Goal: Task Accomplishment & Management: Manage account settings

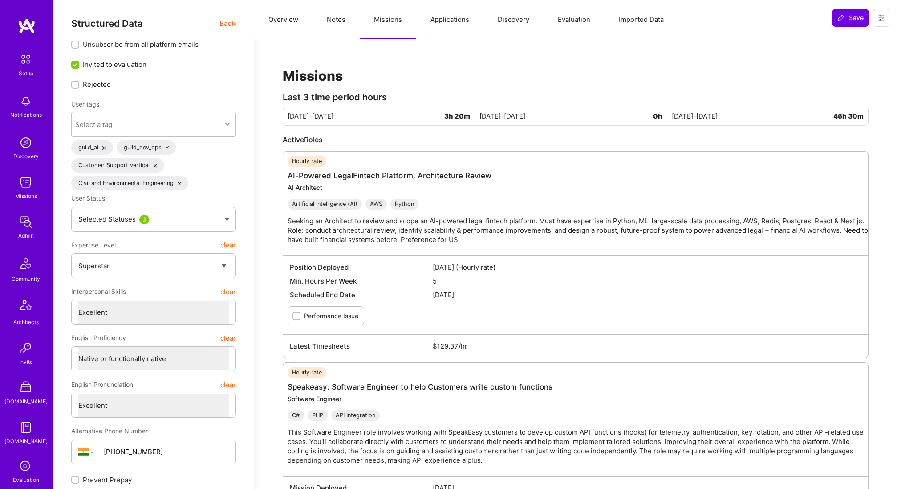
select select "7"
select select "IN"
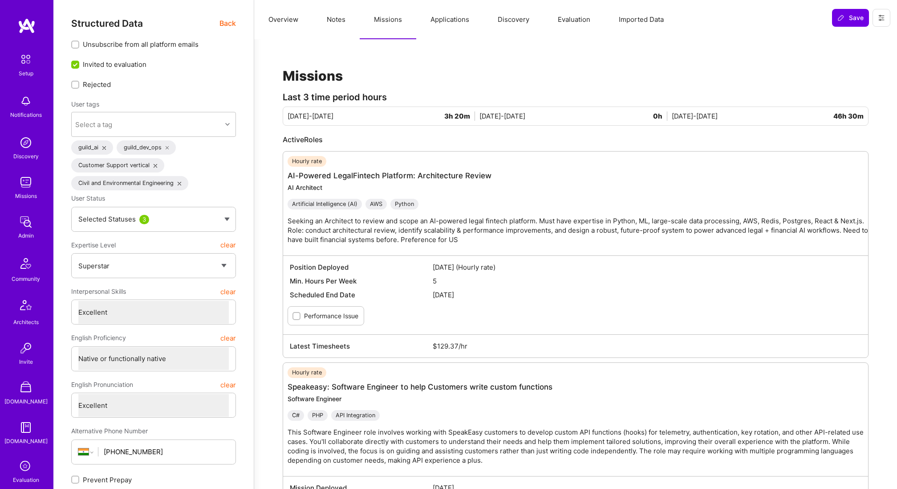
select select "Right Now"
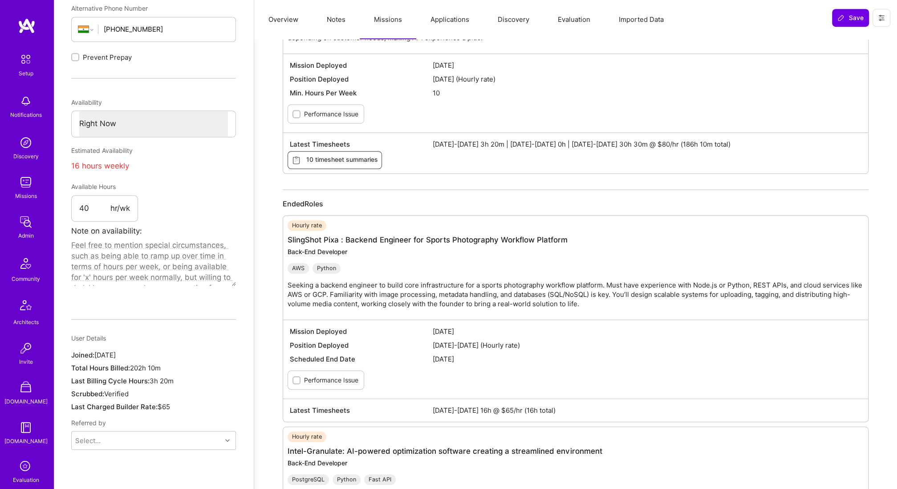
scroll to position [153, 0]
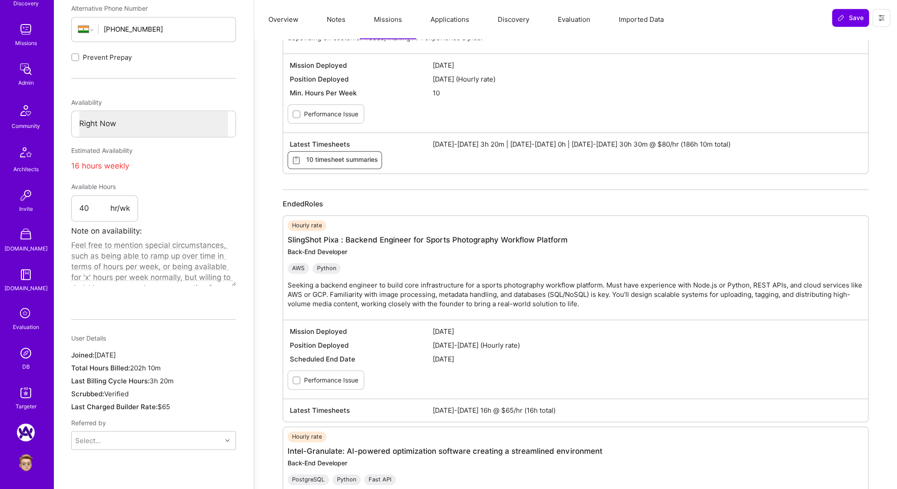
click at [22, 361] on link "DB" at bounding box center [25, 357] width 55 height 27
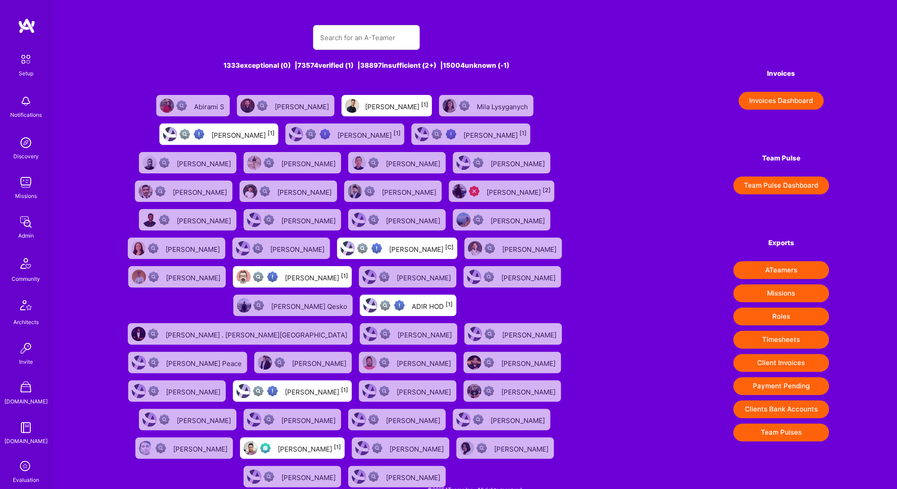
click at [374, 50] on div "1333 exceptional (0) | 73574 verified (1) | 38897 insufficient (2+) | 15004 unk…" at bounding box center [366, 252] width 489 height 476
click at [371, 42] on input "text" at bounding box center [366, 37] width 93 height 23
paste input "66313eb969907d00116f04cf"
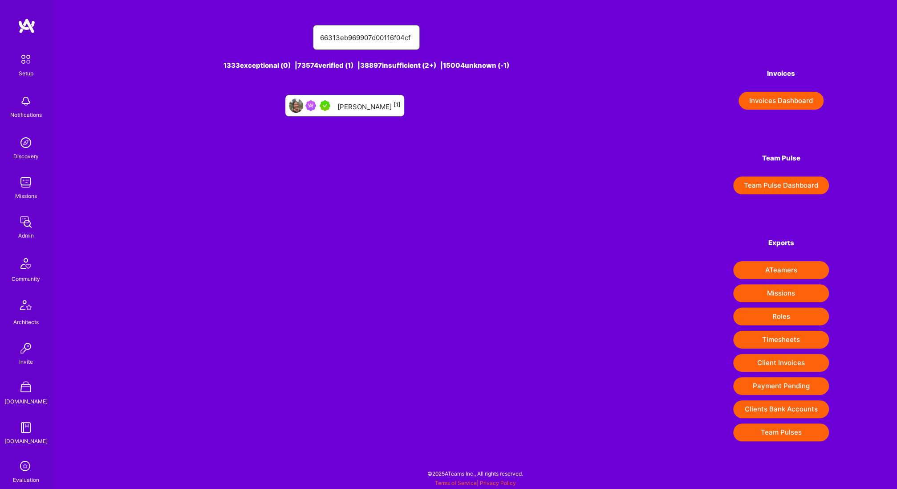
type input "66313eb969907d00116f04cf"
click at [371, 107] on div "[PERSON_NAME] [1]" at bounding box center [369, 106] width 63 height 12
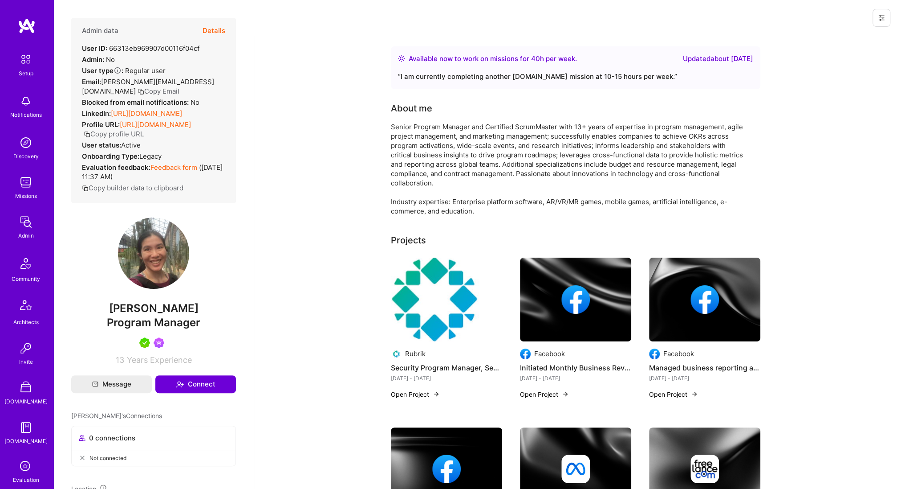
click at [157, 255] on img at bounding box center [153, 252] width 71 height 71
click at [210, 30] on button "Details" at bounding box center [214, 31] width 23 height 26
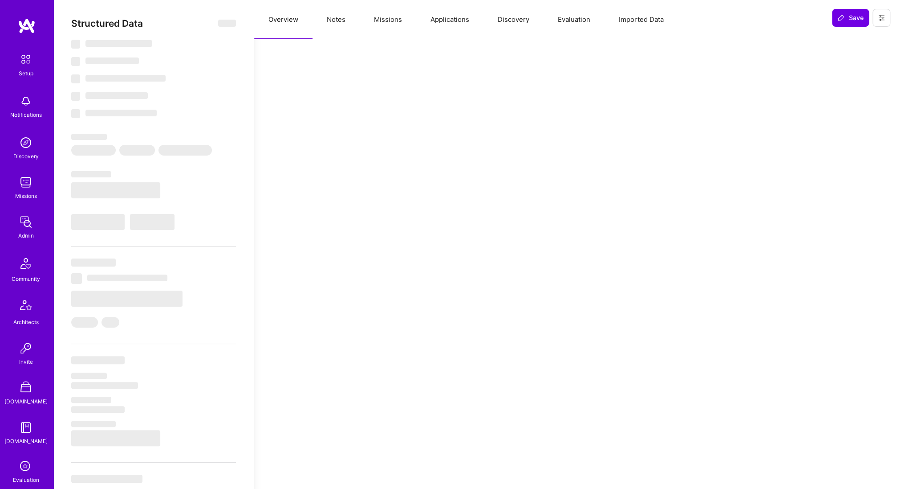
click at [655, 16] on button "Imported Data" at bounding box center [641, 19] width 73 height 39
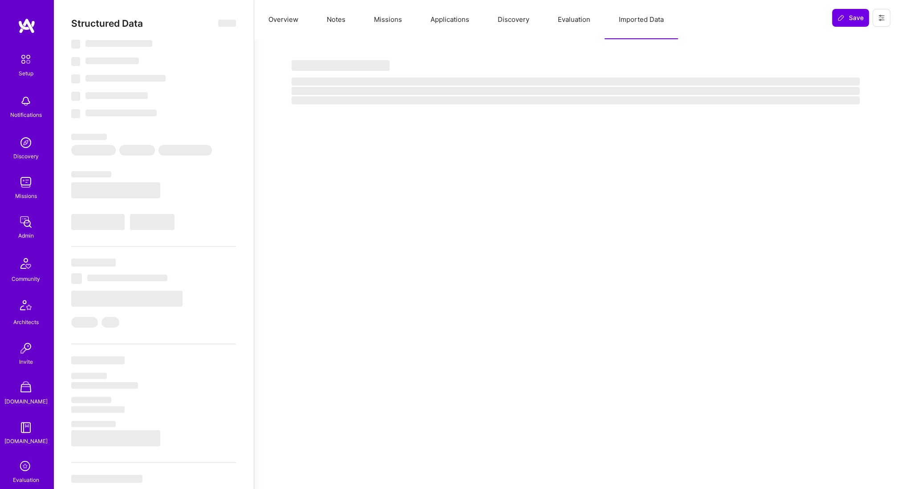
click at [569, 15] on button "Evaluation" at bounding box center [574, 19] width 61 height 39
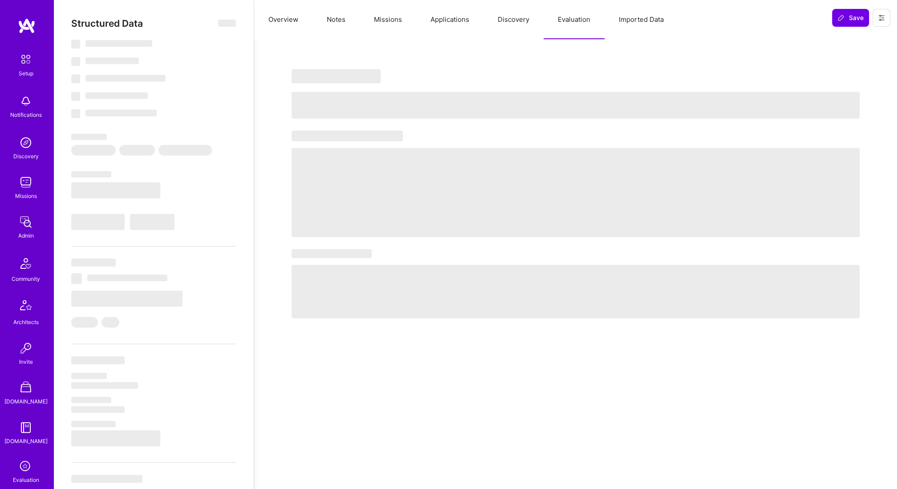
type textarea "x"
select select "Right Now"
select select "5"
select select "7"
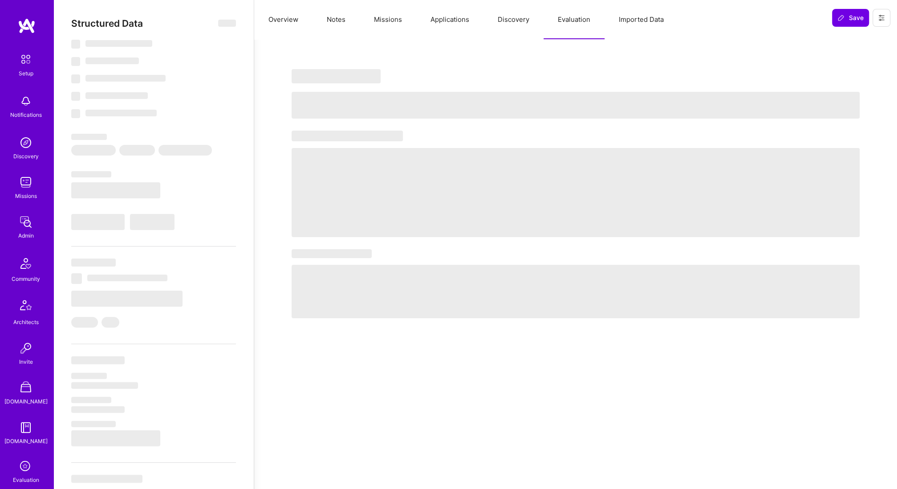
select select "7"
select select "US"
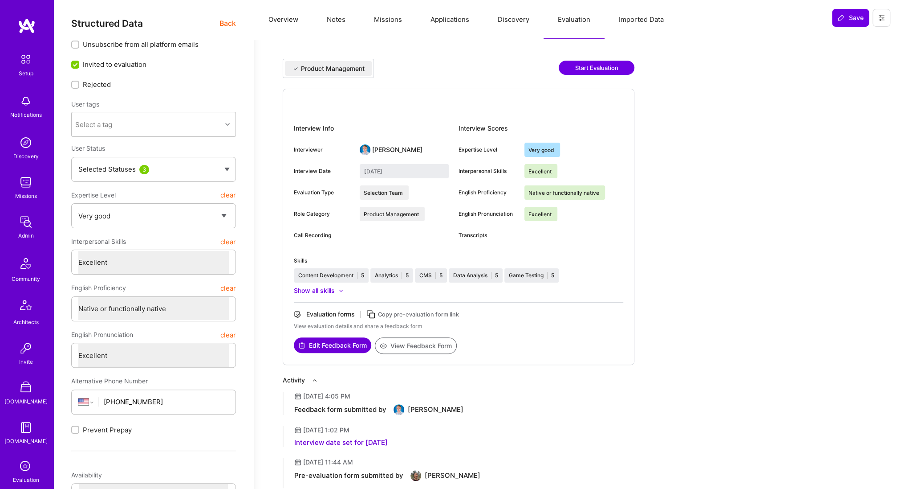
click at [652, 13] on button "Imported Data" at bounding box center [641, 19] width 73 height 39
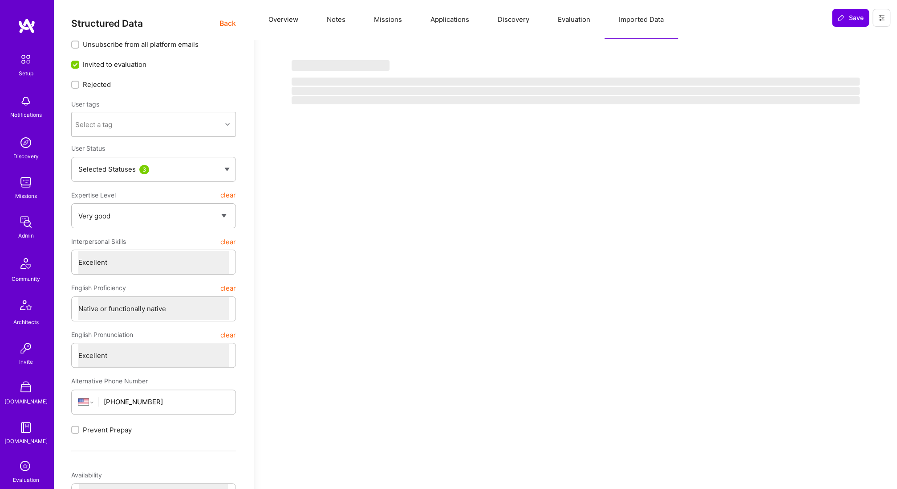
click at [569, 20] on button "Evaluation" at bounding box center [574, 19] width 61 height 39
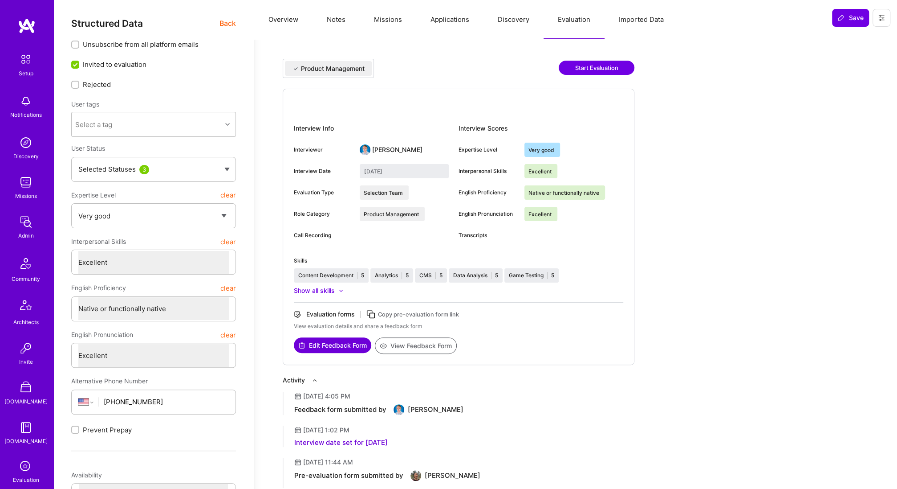
scroll to position [369, 0]
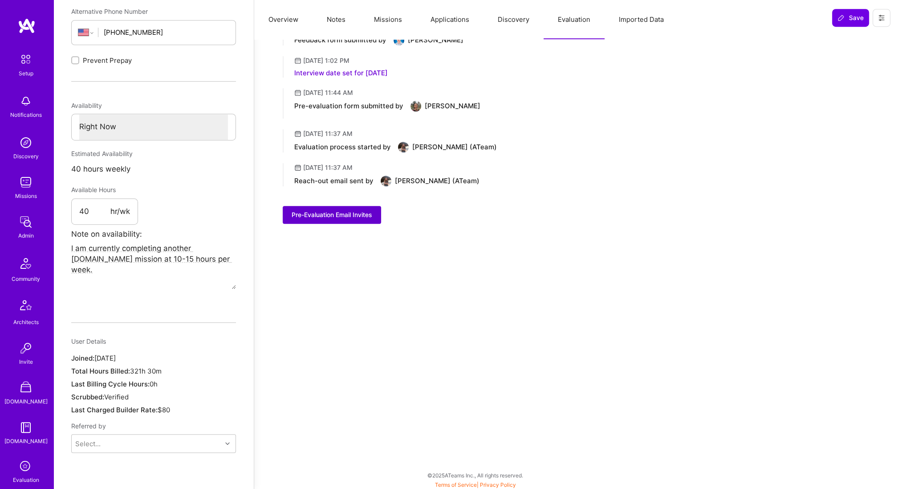
click at [324, 215] on span "Pre-Evaluation Email Invites" at bounding box center [332, 214] width 81 height 9
click at [628, 13] on button "Imported Data" at bounding box center [641, 19] width 73 height 39
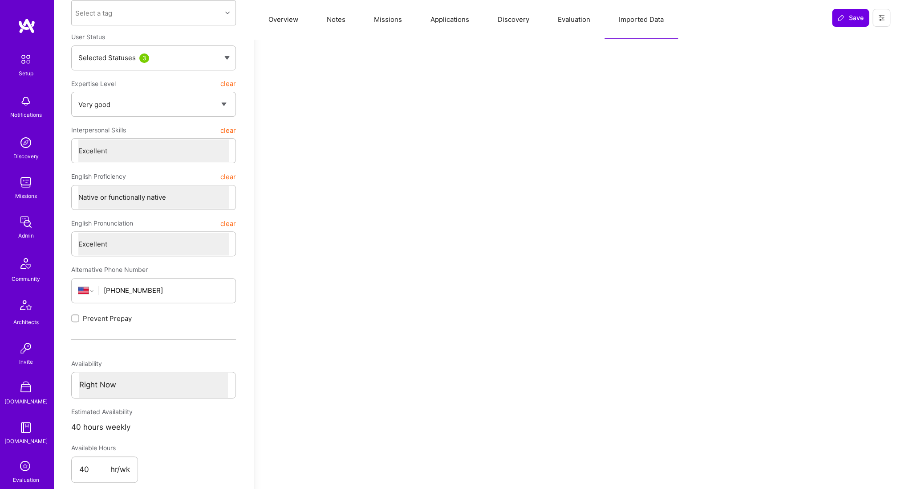
scroll to position [0, 0]
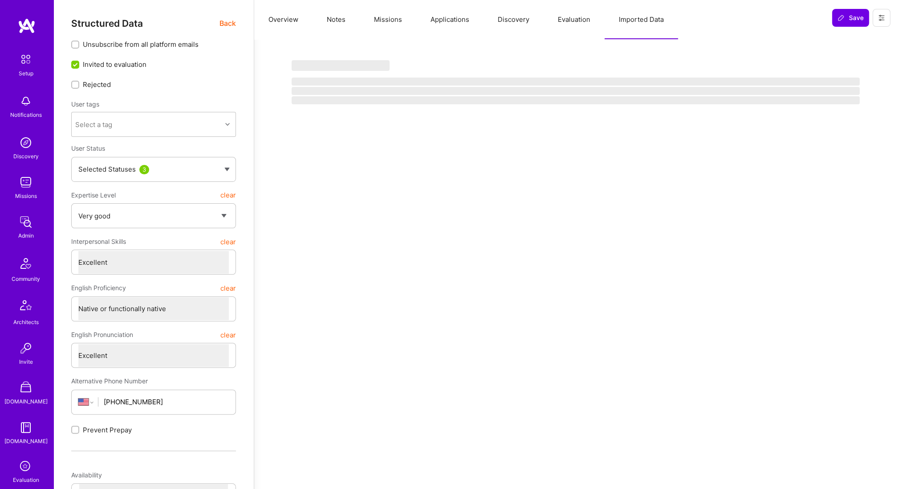
click at [510, 21] on button "Discovery" at bounding box center [514, 19] width 60 height 39
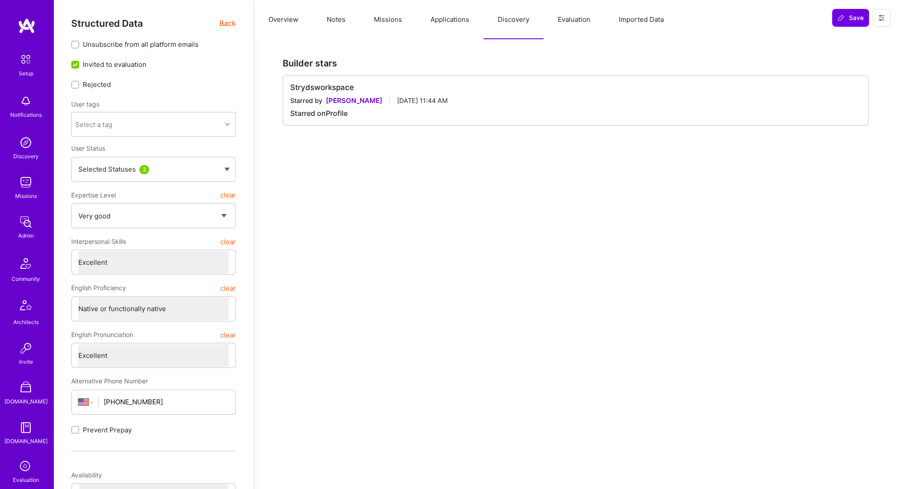
click at [433, 23] on button "Applications" at bounding box center [449, 19] width 67 height 39
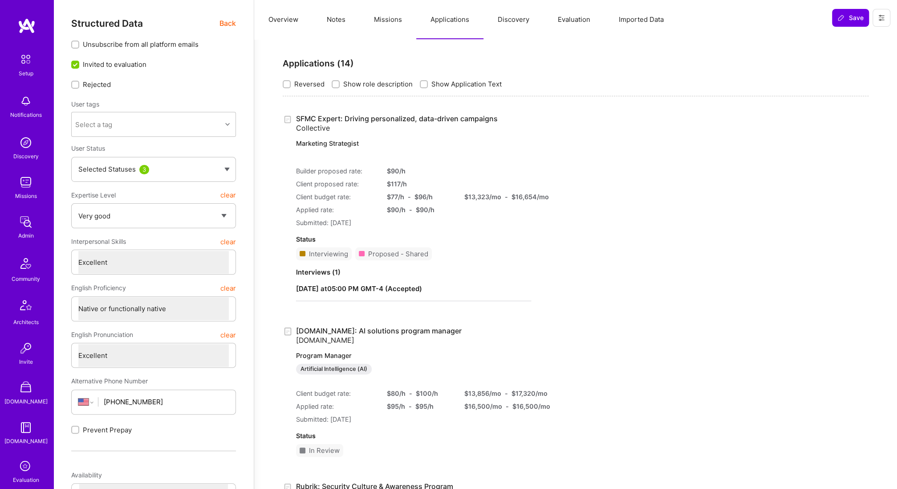
click at [373, 23] on button "Missions" at bounding box center [388, 19] width 57 height 39
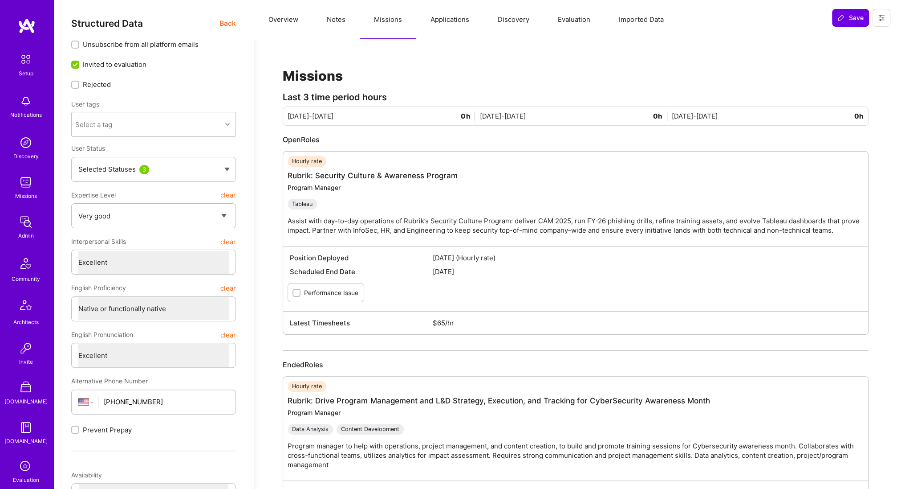
click at [336, 20] on button "Notes" at bounding box center [336, 19] width 47 height 39
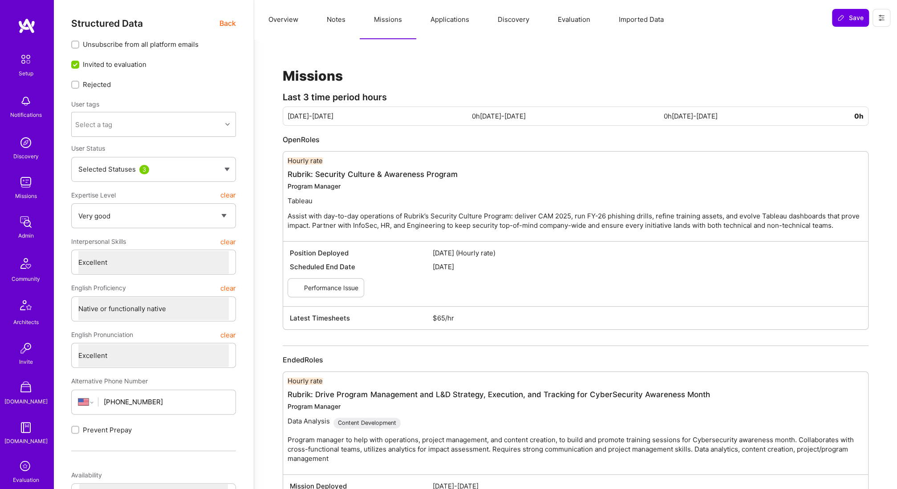
type textarea "x"
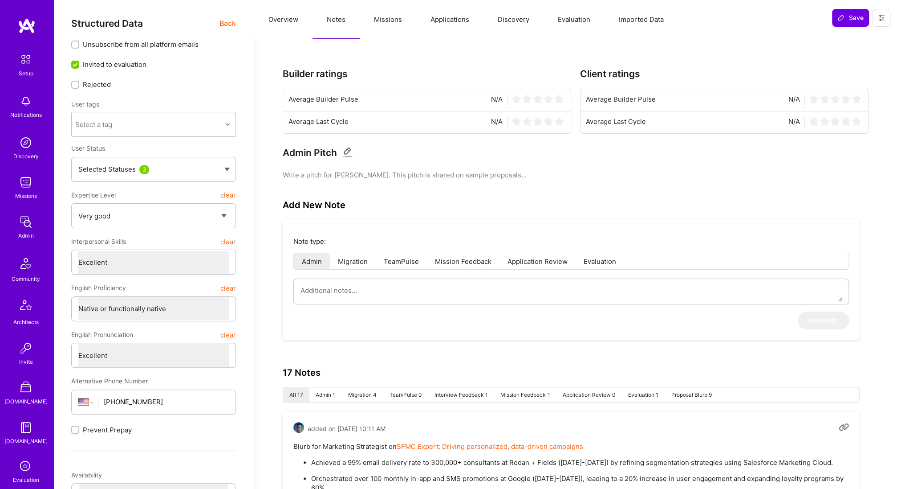
scroll to position [153, 0]
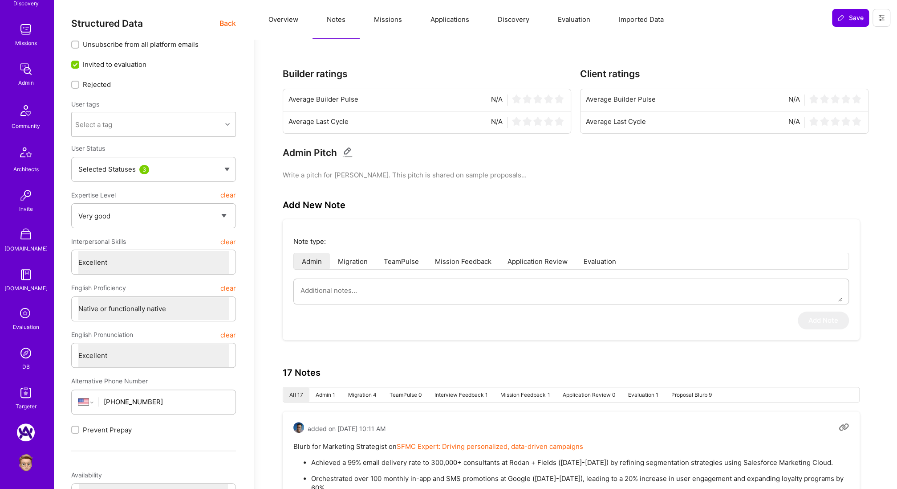
click at [26, 356] on img at bounding box center [26, 353] width 18 height 18
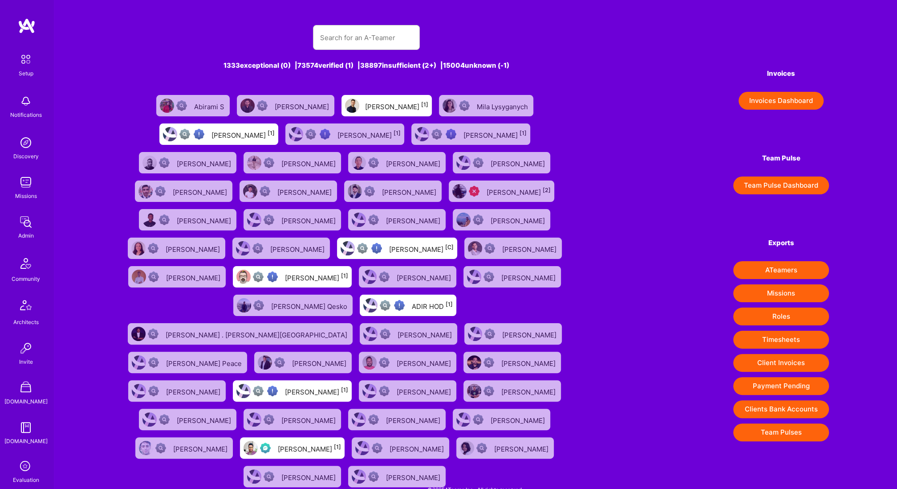
click at [26, 187] on img at bounding box center [26, 182] width 18 height 18
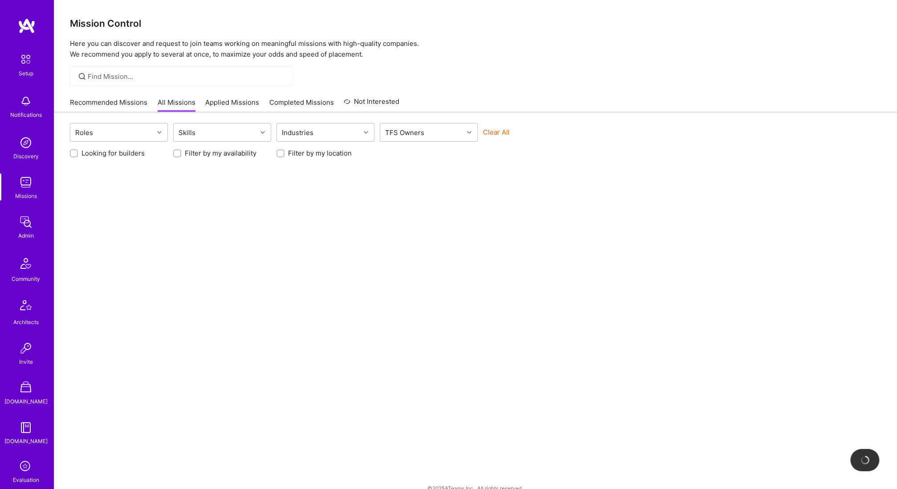
click at [21, 221] on img at bounding box center [26, 222] width 18 height 18
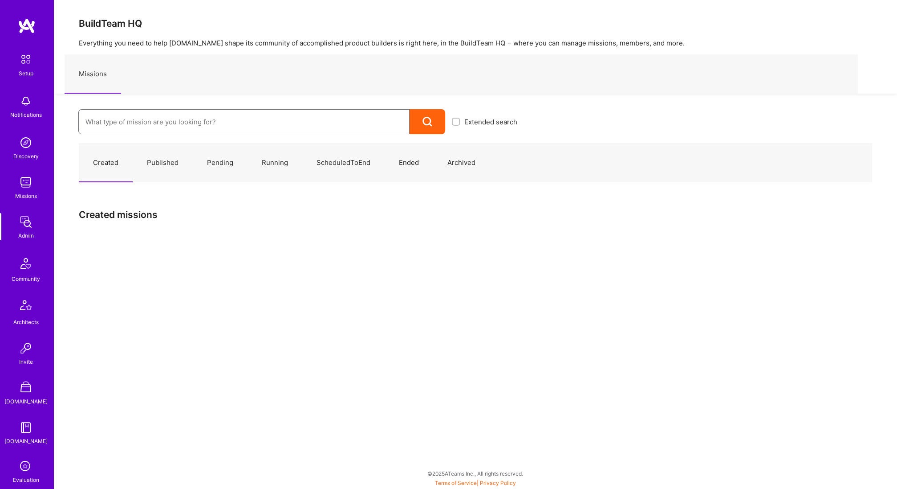
click at [174, 124] on input at bounding box center [244, 121] width 317 height 23
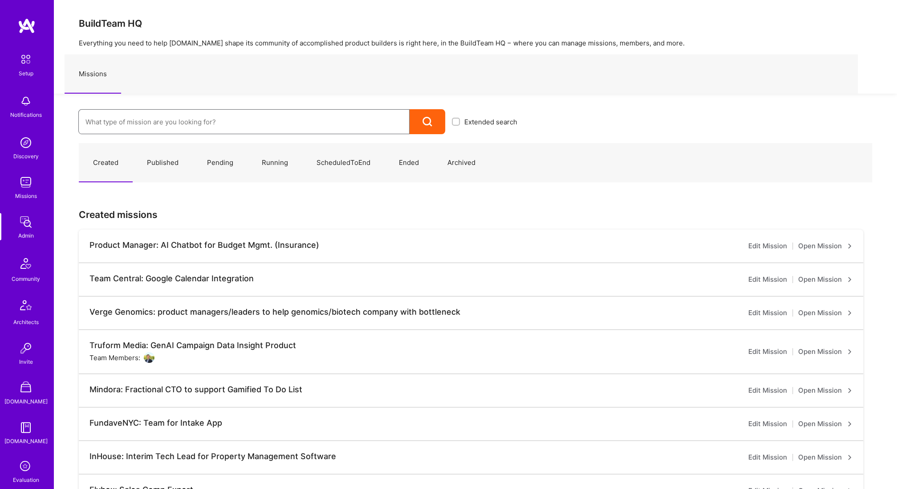
paste input "68b9b324c0e7a7eeb1b7328b"
type input "68b9b324c0e7a7eeb1b7328b"
click at [24, 183] on img at bounding box center [26, 182] width 18 height 18
